Goal: Information Seeking & Learning: Learn about a topic

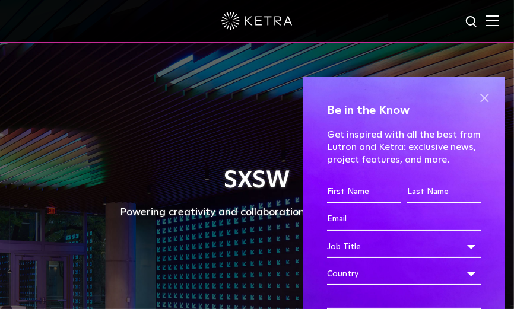
click at [476, 95] on span at bounding box center [484, 98] width 18 height 18
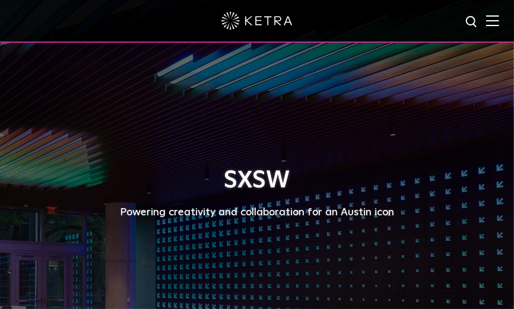
click at [499, 18] on img at bounding box center [492, 20] width 13 height 11
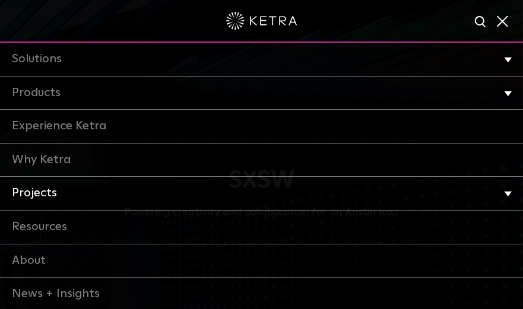
click at [43, 193] on link "Projects" at bounding box center [261, 194] width 523 height 34
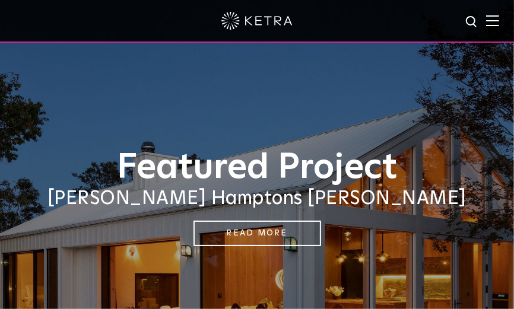
click at [499, 21] on img at bounding box center [492, 20] width 13 height 11
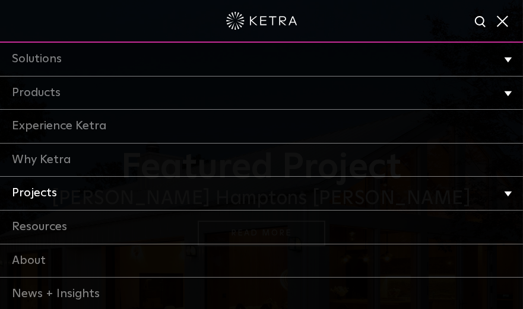
click at [39, 192] on link "Projects" at bounding box center [261, 194] width 523 height 34
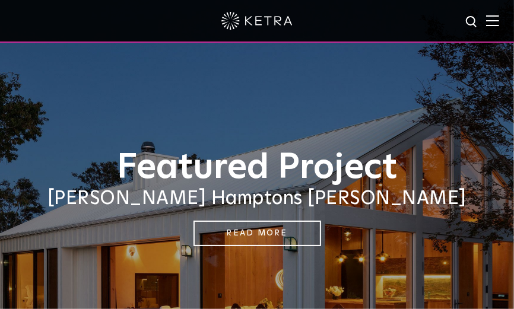
click at [498, 20] on img at bounding box center [492, 20] width 13 height 11
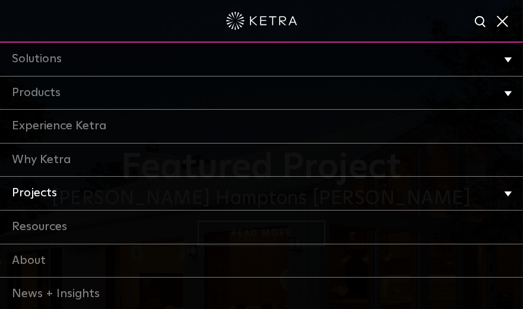
click at [51, 199] on link "Projects" at bounding box center [261, 194] width 523 height 34
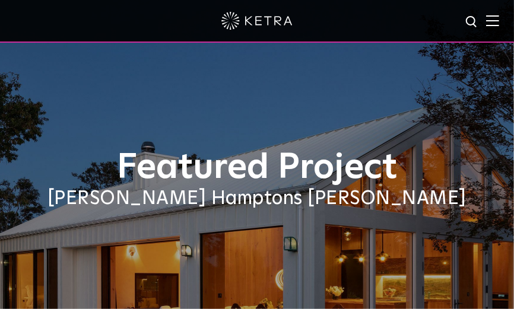
click at [22, 257] on div "Featured Project Sasha Bikoff's Hamptons Barnhouse" at bounding box center [257, 194] width 514 height 389
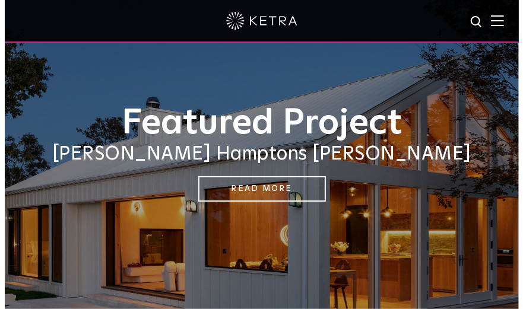
scroll to position [119, 0]
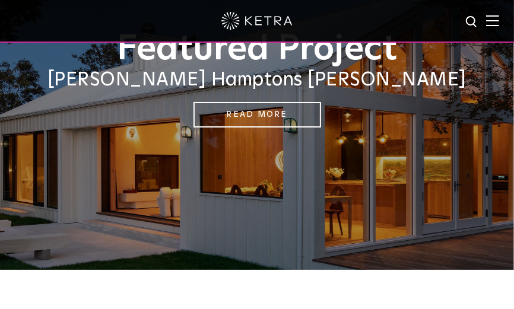
click at [499, 24] on img at bounding box center [492, 20] width 13 height 11
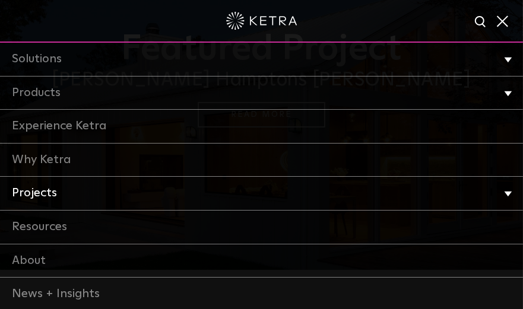
click at [40, 192] on link "Projects" at bounding box center [261, 194] width 523 height 34
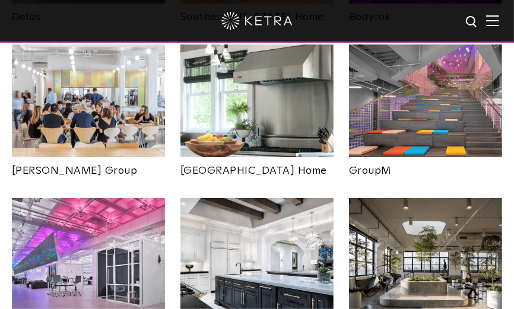
scroll to position [1780, 0]
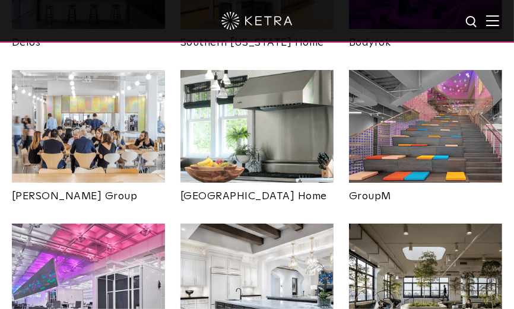
click at [430, 107] on img at bounding box center [425, 128] width 153 height 117
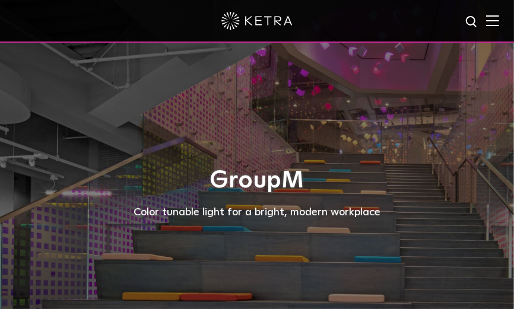
click at [288, 187] on h1 "GroupM" at bounding box center [257, 180] width 490 height 26
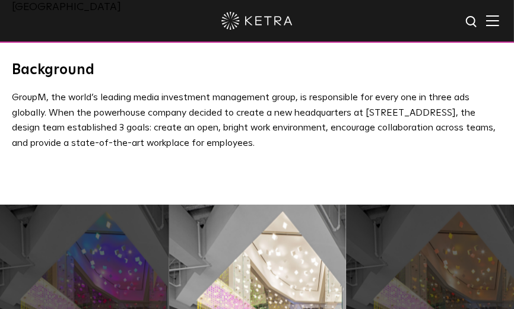
scroll to position [653, 0]
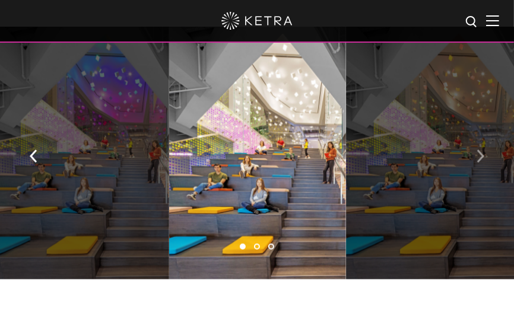
click at [480, 151] on img "button" at bounding box center [480, 155] width 8 height 13
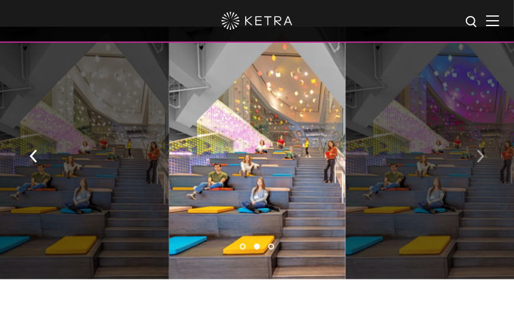
click at [480, 151] on img "button" at bounding box center [480, 155] width 8 height 13
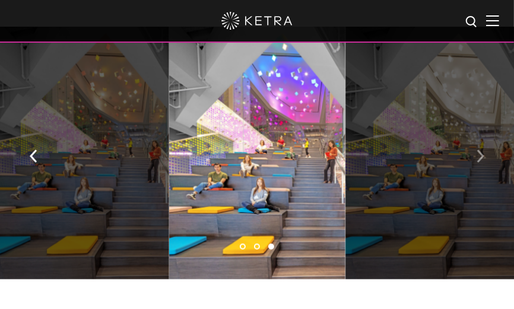
click at [480, 151] on img "button" at bounding box center [480, 155] width 8 height 13
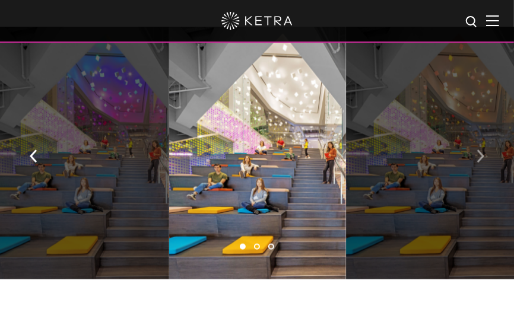
click at [480, 151] on img "button" at bounding box center [480, 155] width 8 height 13
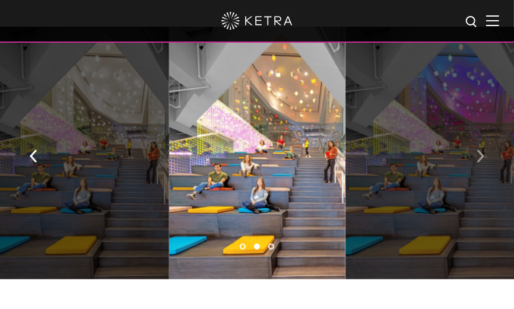
click at [480, 151] on img "button" at bounding box center [480, 155] width 8 height 13
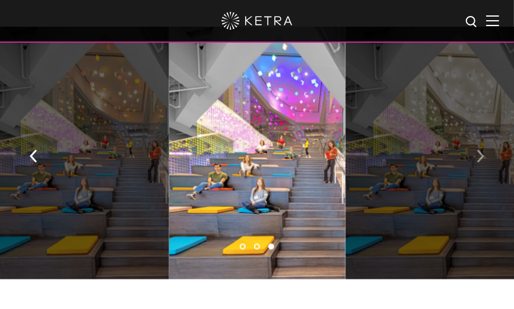
click at [480, 151] on img "button" at bounding box center [480, 155] width 8 height 13
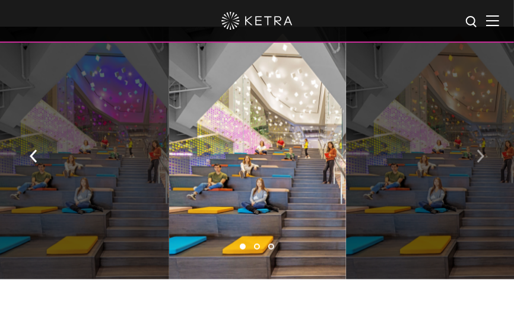
click at [480, 151] on img "button" at bounding box center [480, 155] width 8 height 13
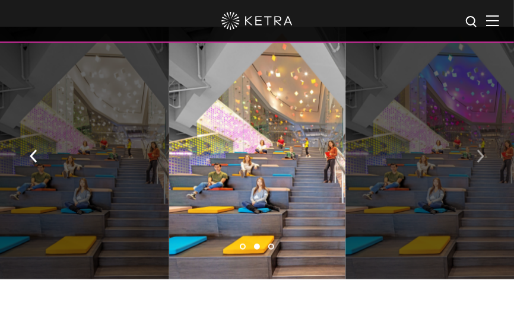
click at [480, 151] on img "button" at bounding box center [480, 155] width 8 height 13
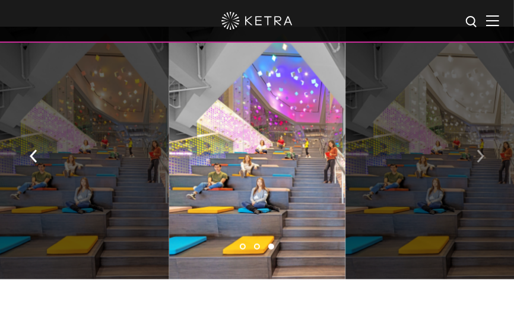
click at [480, 151] on img "button" at bounding box center [480, 155] width 8 height 13
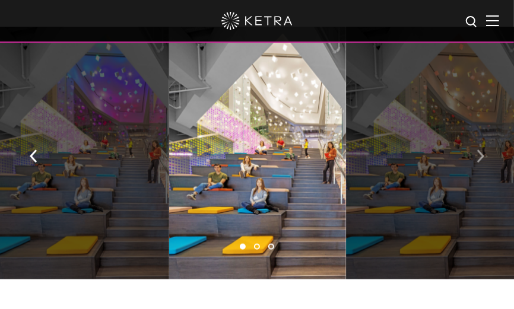
click at [480, 151] on img "button" at bounding box center [480, 155] width 8 height 13
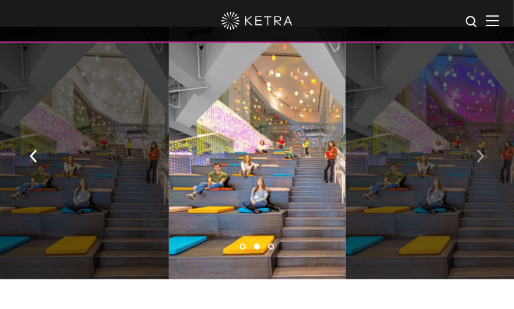
click at [480, 151] on img "button" at bounding box center [480, 155] width 8 height 13
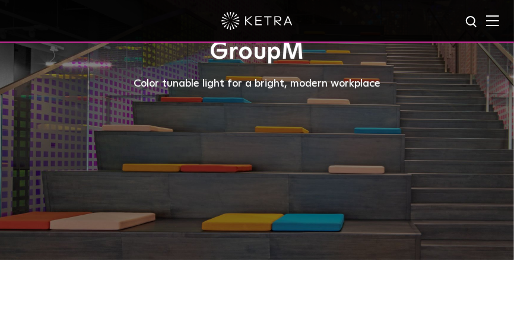
scroll to position [119, 0]
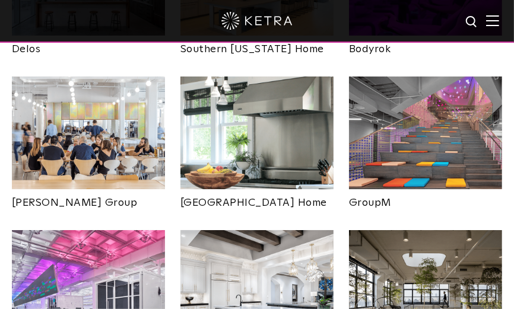
click at [87, 260] on img at bounding box center [88, 288] width 153 height 117
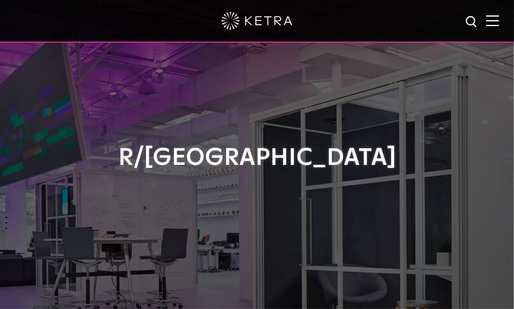
scroll to position [59, 0]
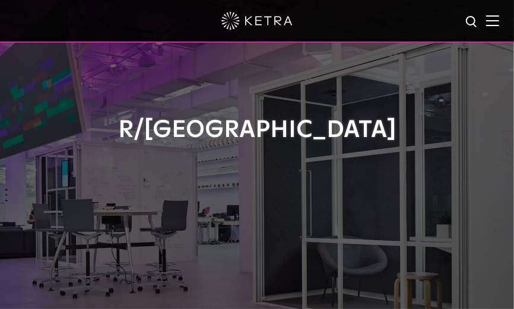
click at [311, 155] on div "R/[GEOGRAPHIC_DATA]" at bounding box center [257, 135] width 490 height 389
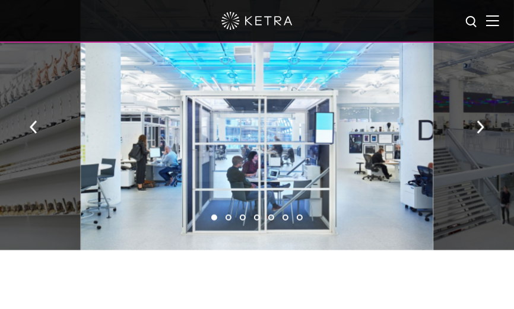
scroll to position [653, 0]
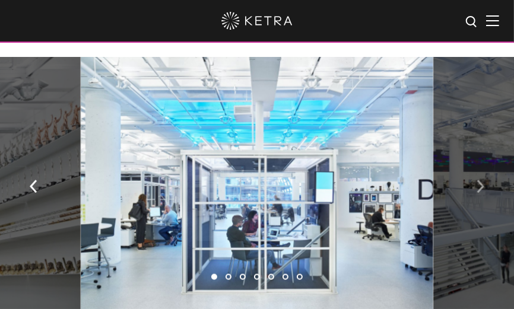
click at [480, 193] on img "button" at bounding box center [480, 186] width 8 height 13
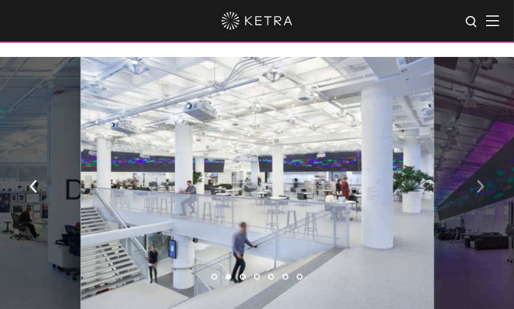
click at [480, 193] on img "button" at bounding box center [480, 186] width 8 height 13
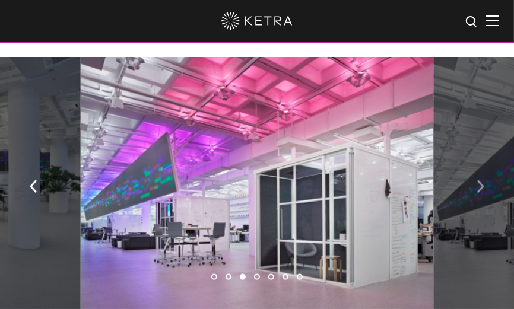
click at [480, 193] on img "button" at bounding box center [480, 186] width 8 height 13
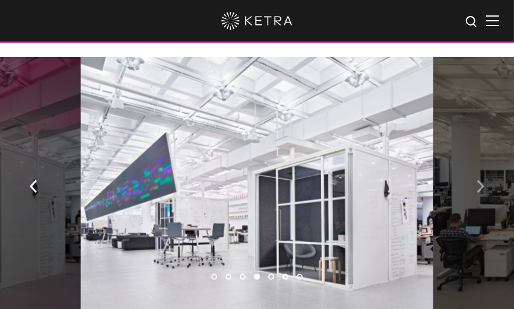
click at [480, 193] on img "button" at bounding box center [480, 186] width 8 height 13
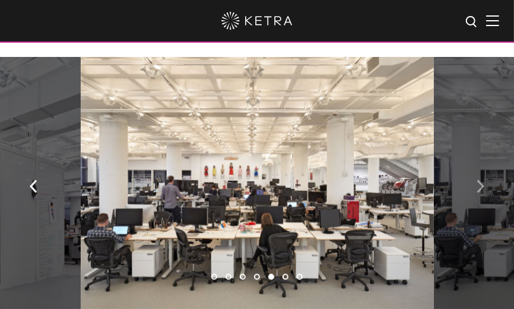
click at [480, 193] on img "button" at bounding box center [480, 186] width 8 height 13
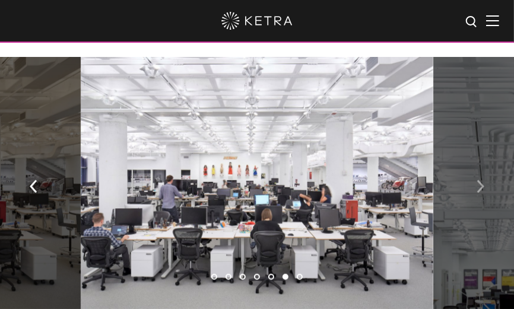
click at [480, 193] on img "button" at bounding box center [480, 186] width 8 height 13
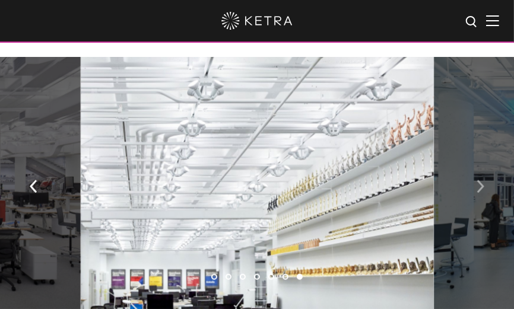
click at [480, 193] on img "button" at bounding box center [480, 186] width 8 height 13
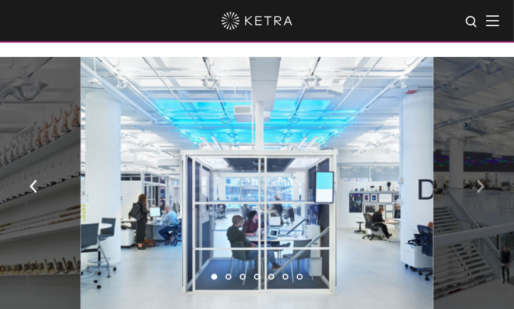
click at [480, 193] on img "button" at bounding box center [480, 186] width 8 height 13
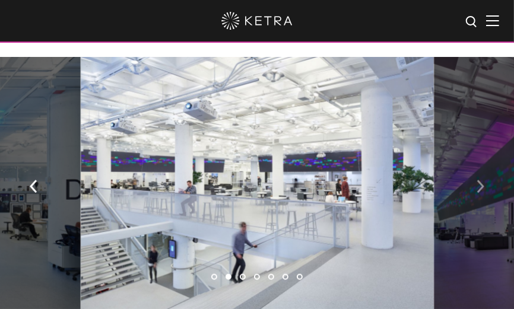
click at [480, 193] on img "button" at bounding box center [480, 186] width 8 height 13
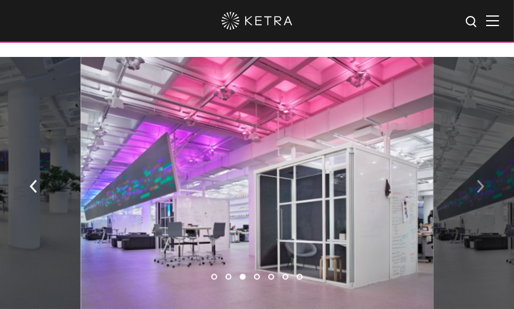
click at [480, 190] on img "button" at bounding box center [480, 186] width 8 height 13
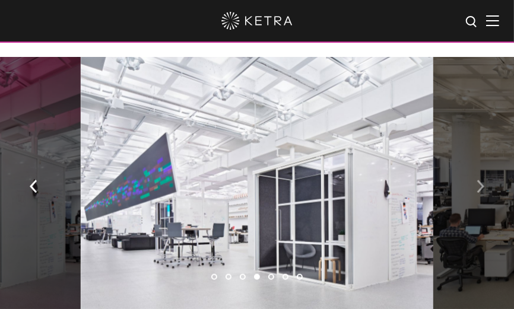
click at [481, 193] on img "button" at bounding box center [480, 186] width 8 height 13
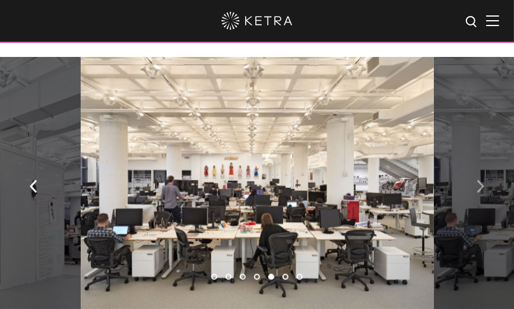
click at [481, 193] on img "button" at bounding box center [480, 186] width 8 height 13
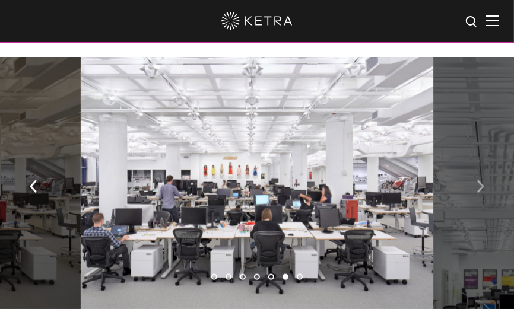
click at [481, 193] on img "button" at bounding box center [480, 186] width 8 height 13
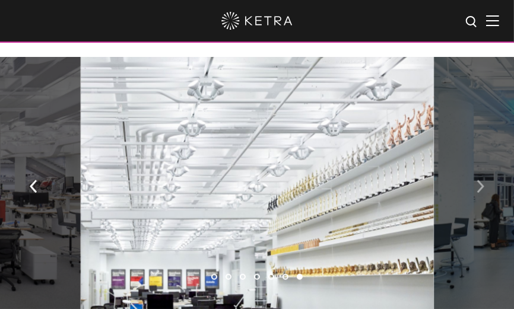
click at [481, 193] on img "button" at bounding box center [480, 186] width 8 height 13
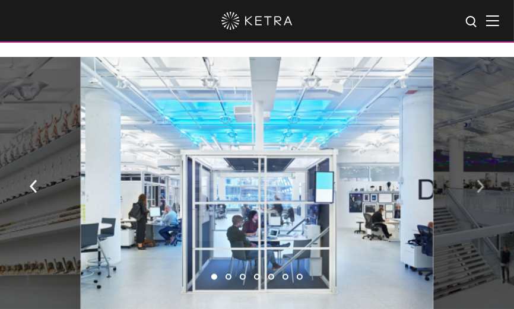
click at [481, 193] on img "button" at bounding box center [480, 186] width 8 height 13
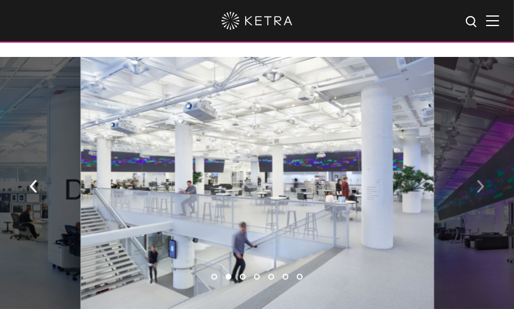
click at [481, 193] on img "button" at bounding box center [480, 186] width 8 height 13
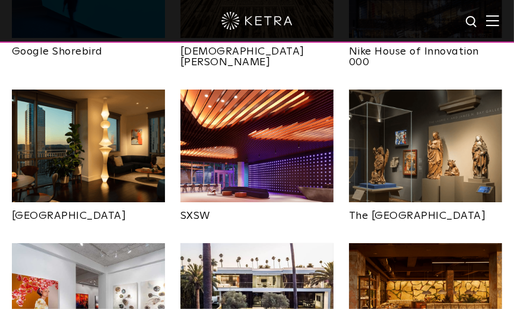
scroll to position [943, 0]
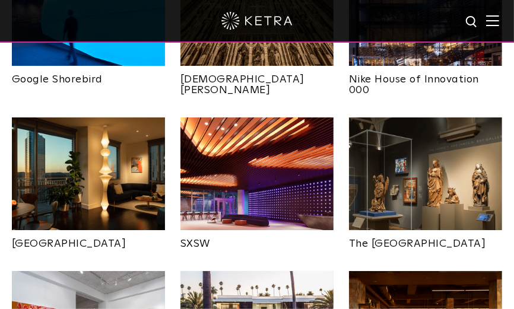
click at [258, 152] on img at bounding box center [256, 175] width 153 height 117
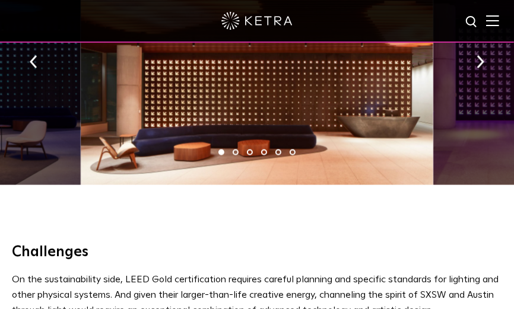
scroll to position [831, 0]
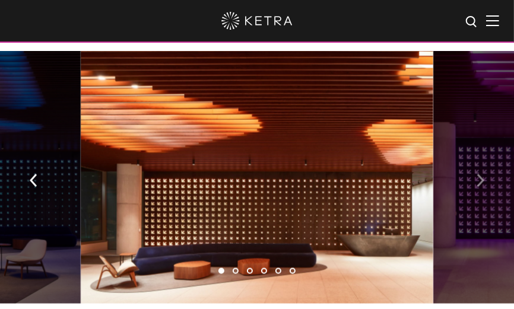
click at [482, 174] on img "button" at bounding box center [480, 180] width 8 height 13
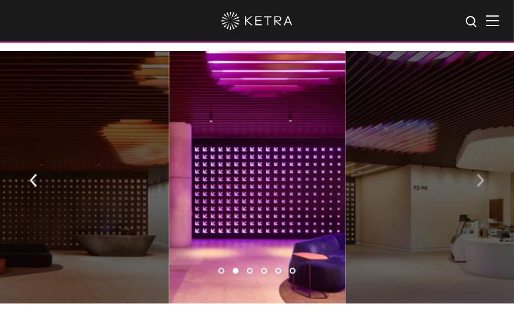
click at [482, 174] on img "button" at bounding box center [480, 180] width 8 height 13
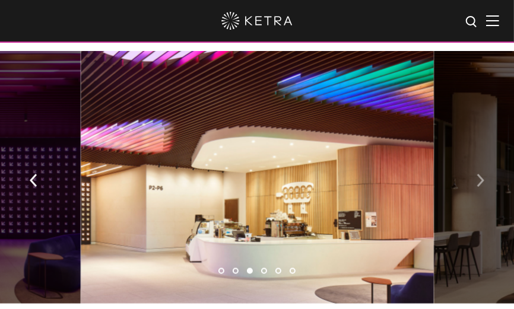
click at [482, 174] on img "button" at bounding box center [480, 180] width 8 height 13
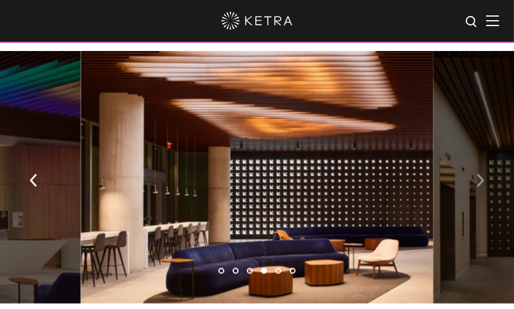
click at [482, 174] on img "button" at bounding box center [480, 180] width 8 height 13
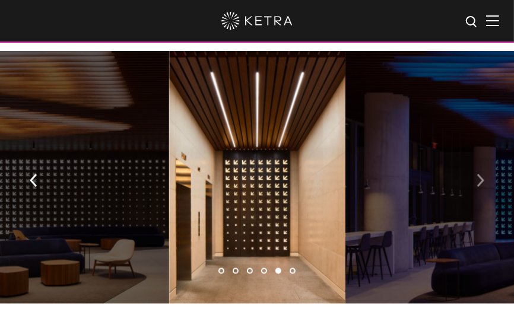
click at [482, 174] on img "button" at bounding box center [480, 180] width 8 height 13
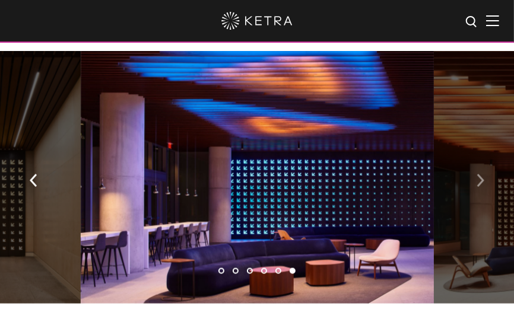
click at [482, 174] on img "button" at bounding box center [480, 180] width 8 height 13
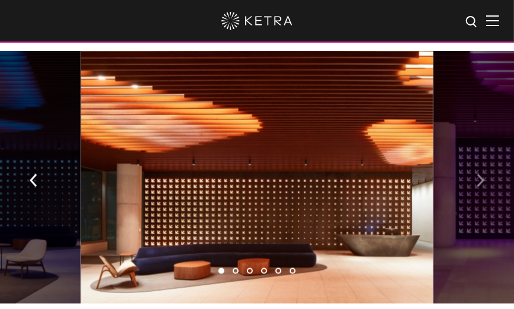
click at [482, 174] on img "button" at bounding box center [480, 180] width 8 height 13
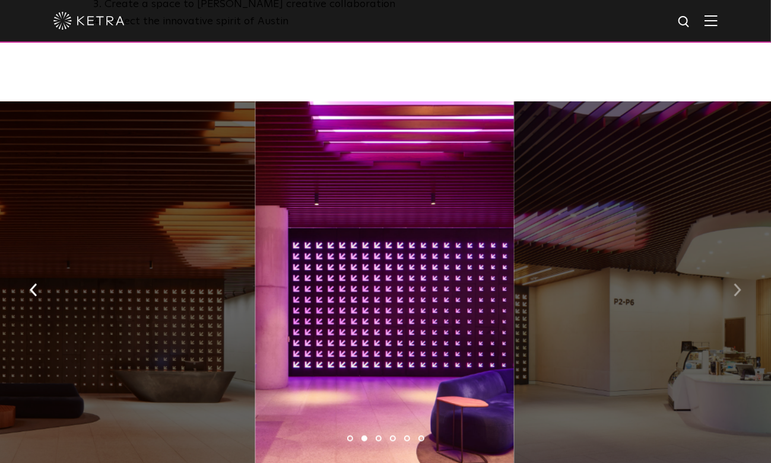
click at [522, 284] on img "button" at bounding box center [737, 290] width 8 height 13
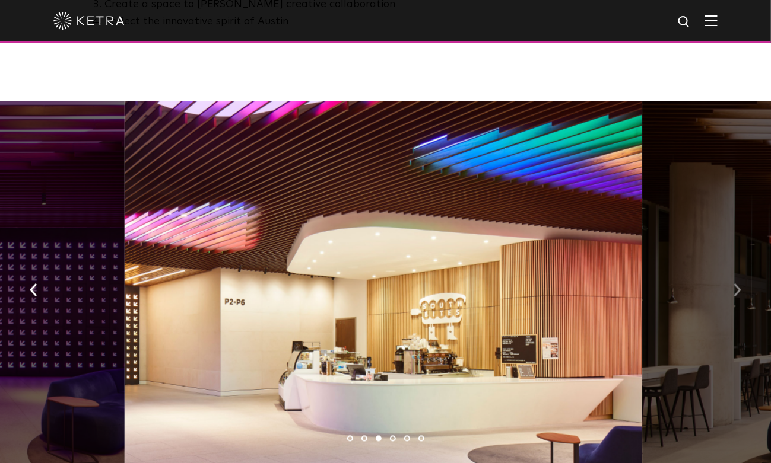
click at [522, 284] on img "button" at bounding box center [737, 290] width 8 height 13
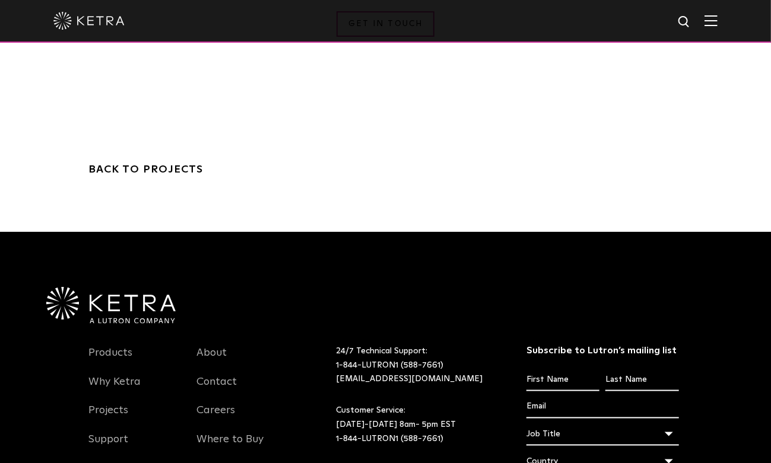
scroll to position [3001, 0]
